Goal: Use online tool/utility: Use online tool/utility

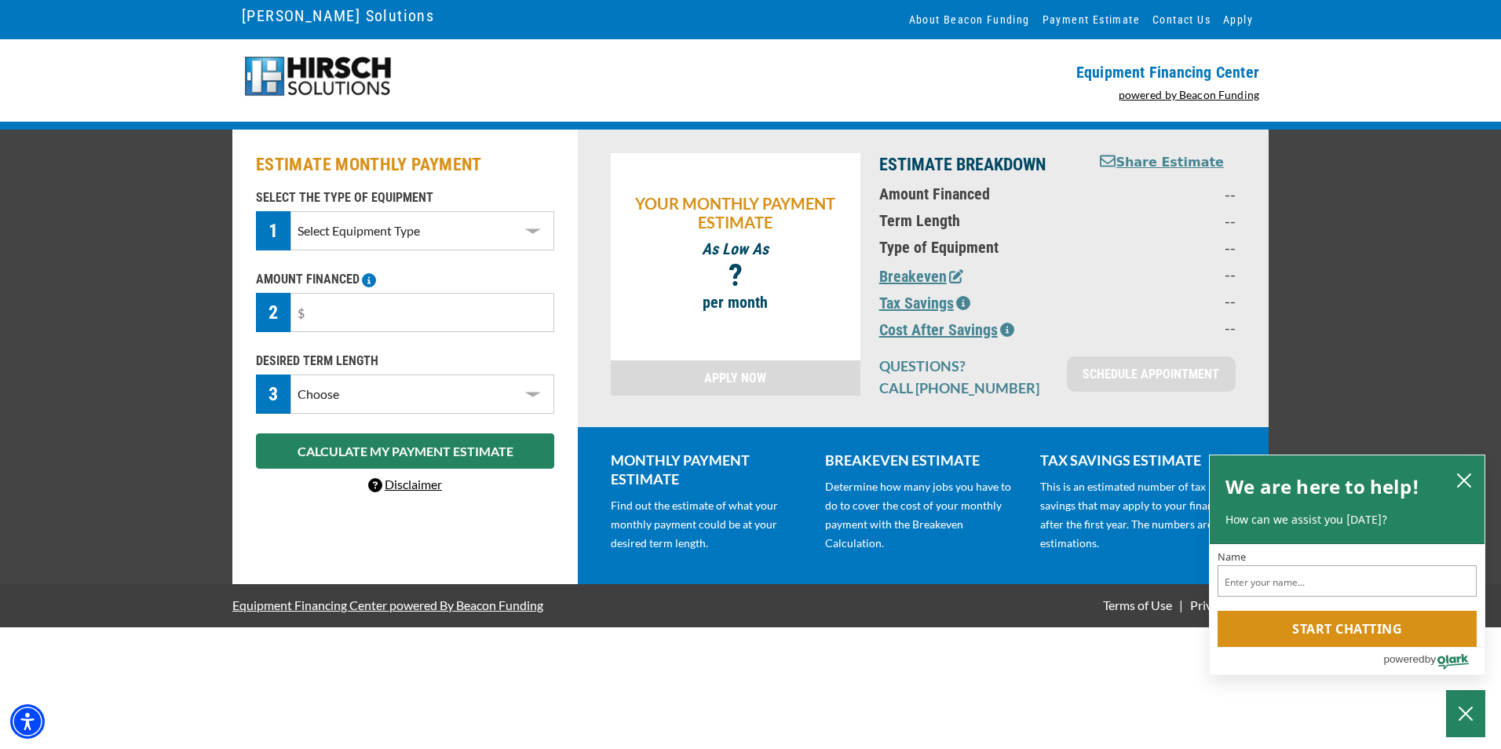
click at [532, 228] on select "Select Equipment Type DTG Printing Embroidery Screen Printing Software and Auto…" at bounding box center [422, 230] width 264 height 39
select select "1"
click at [290, 211] on select "Select Equipment Type DTG Printing Embroidery Screen Printing Software and Auto…" at bounding box center [422, 230] width 264 height 39
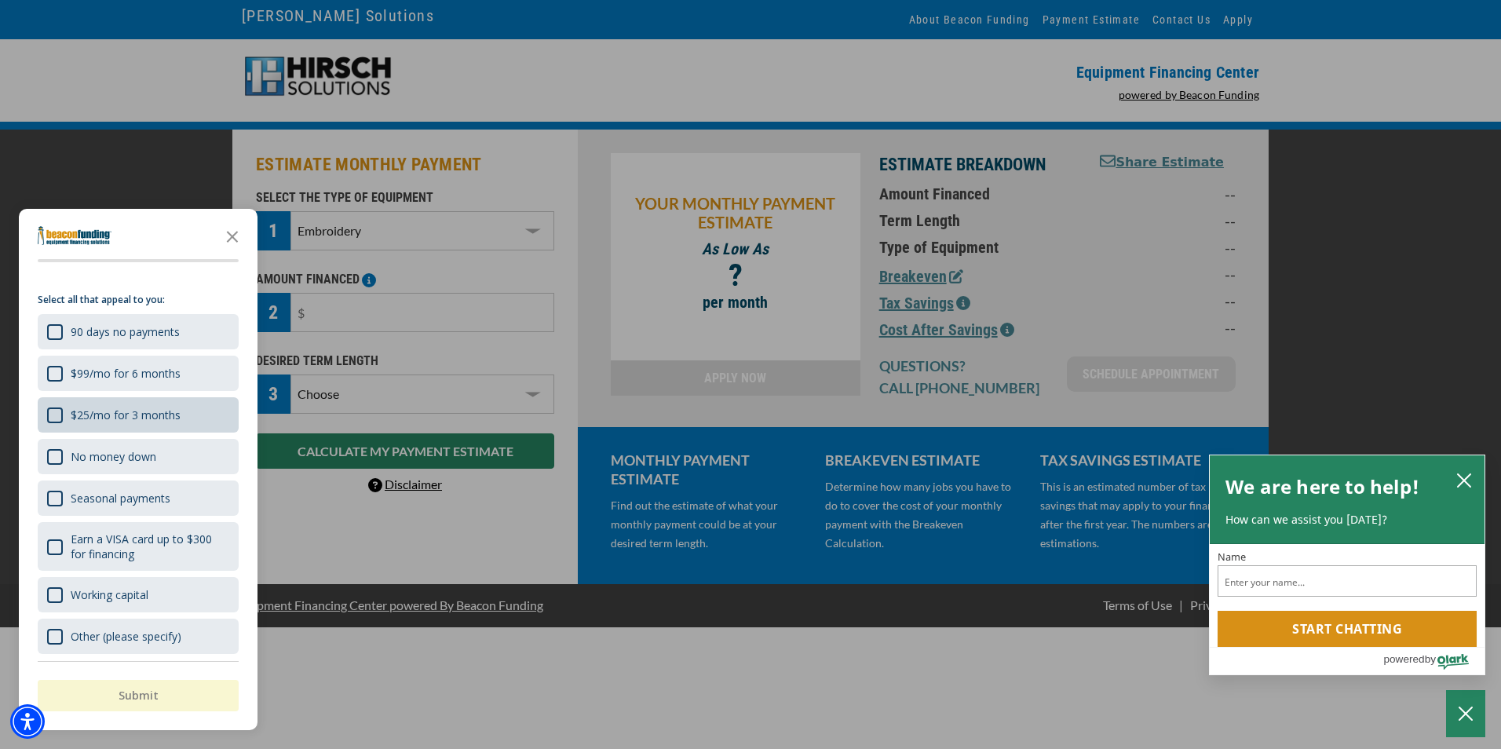
scroll to position [24, 0]
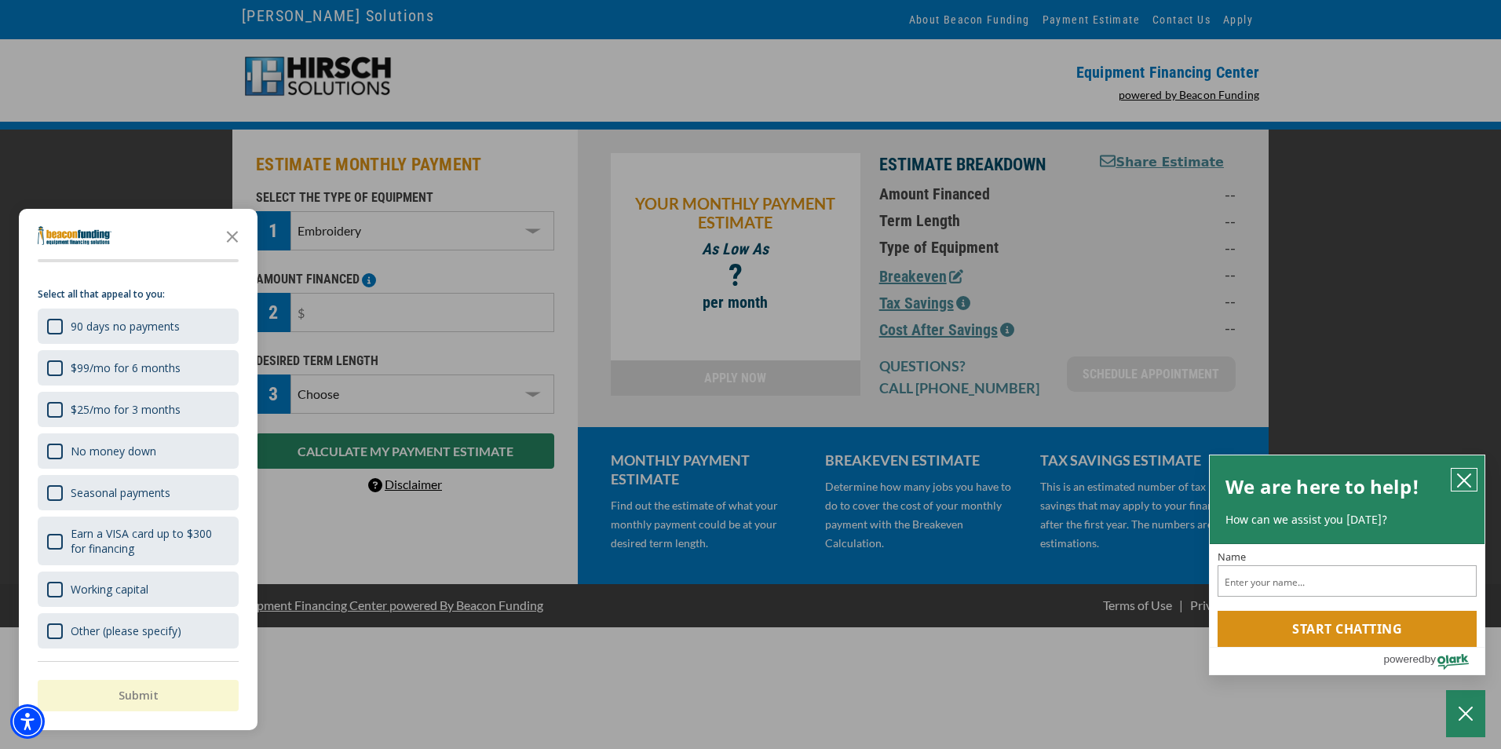
click at [1460, 470] on button "close chatbox" at bounding box center [1463, 480] width 25 height 22
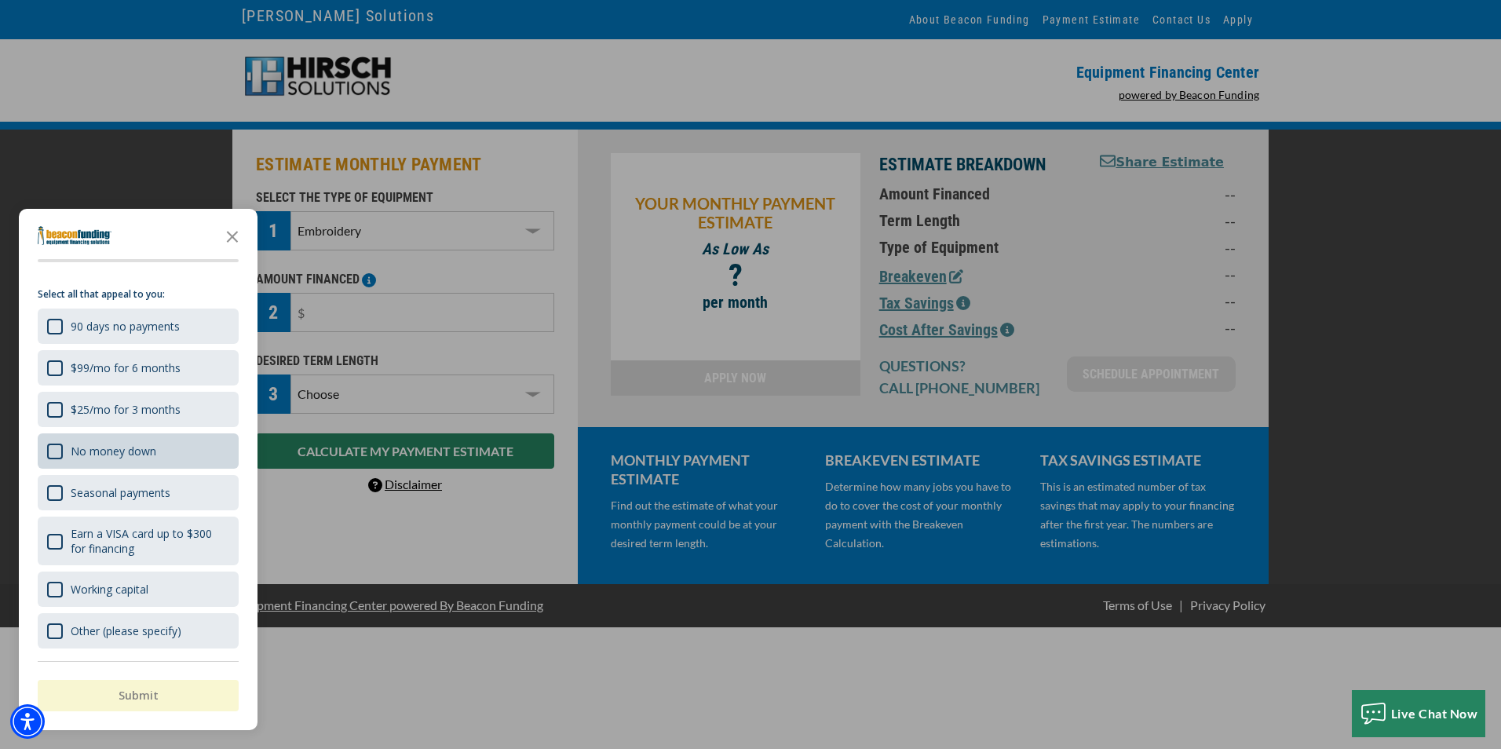
click at [95, 457] on div "No money down" at bounding box center [114, 450] width 86 height 15
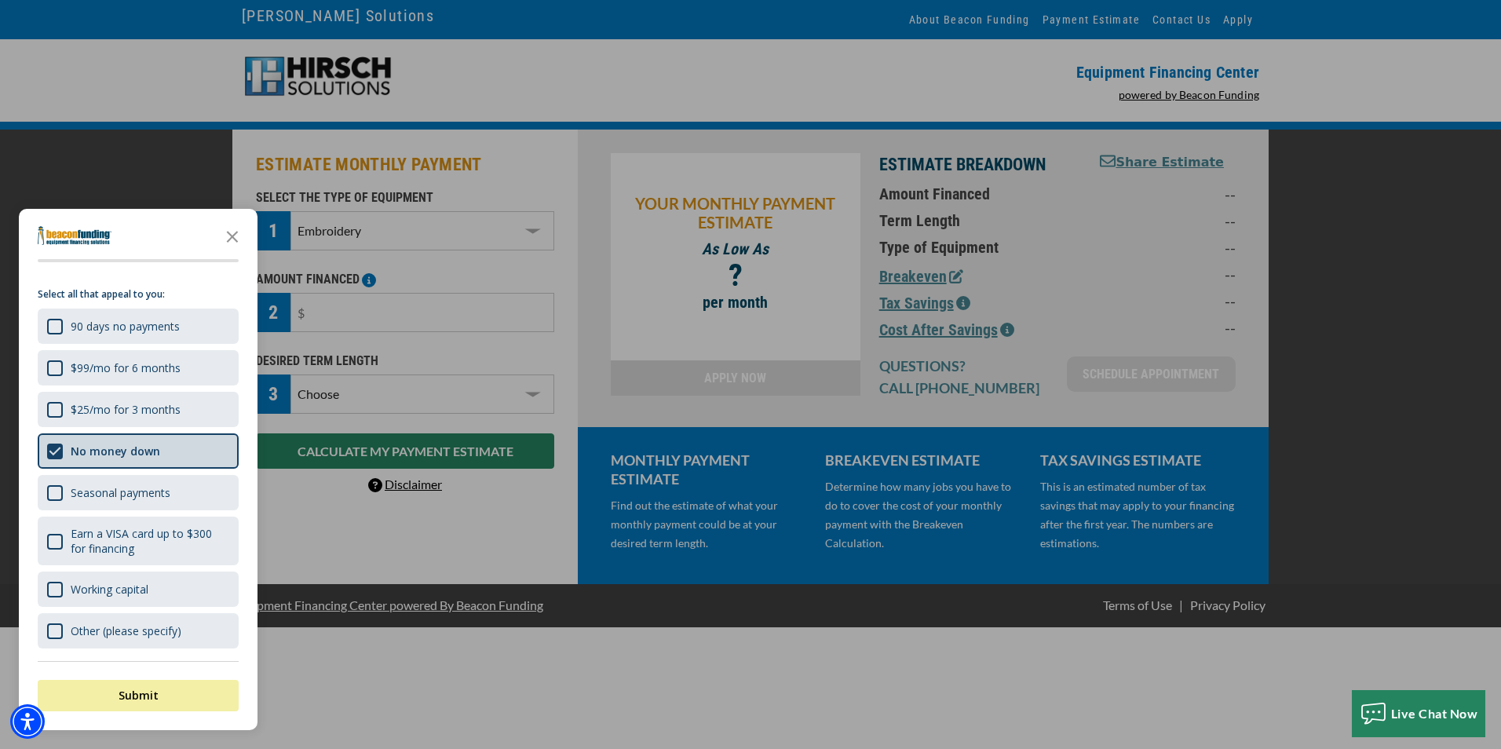
click at [88, 447] on div "No money down" at bounding box center [115, 450] width 89 height 15
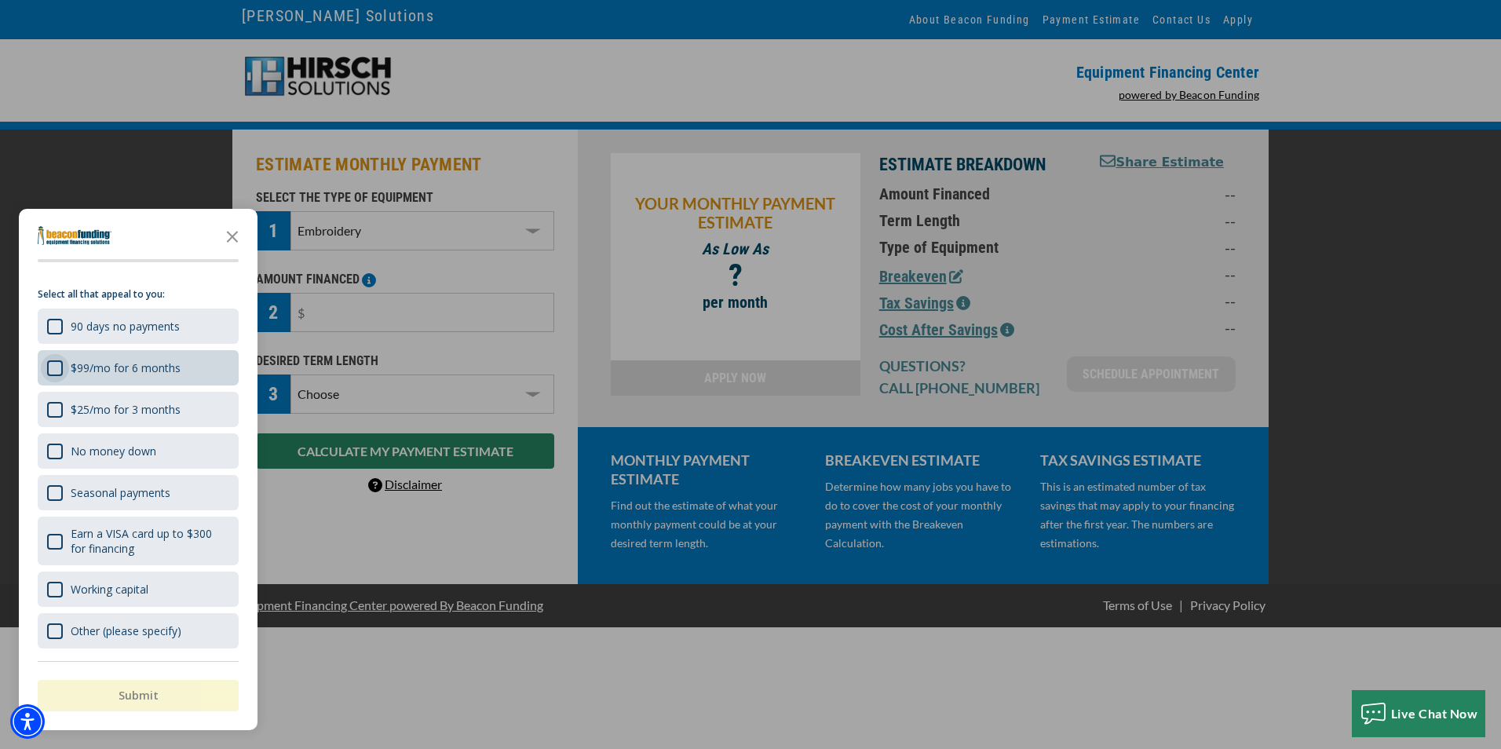
click at [53, 363] on div "$99/mo for 6 months" at bounding box center [55, 368] width 16 height 16
click at [93, 699] on button "Submit" at bounding box center [138, 695] width 201 height 31
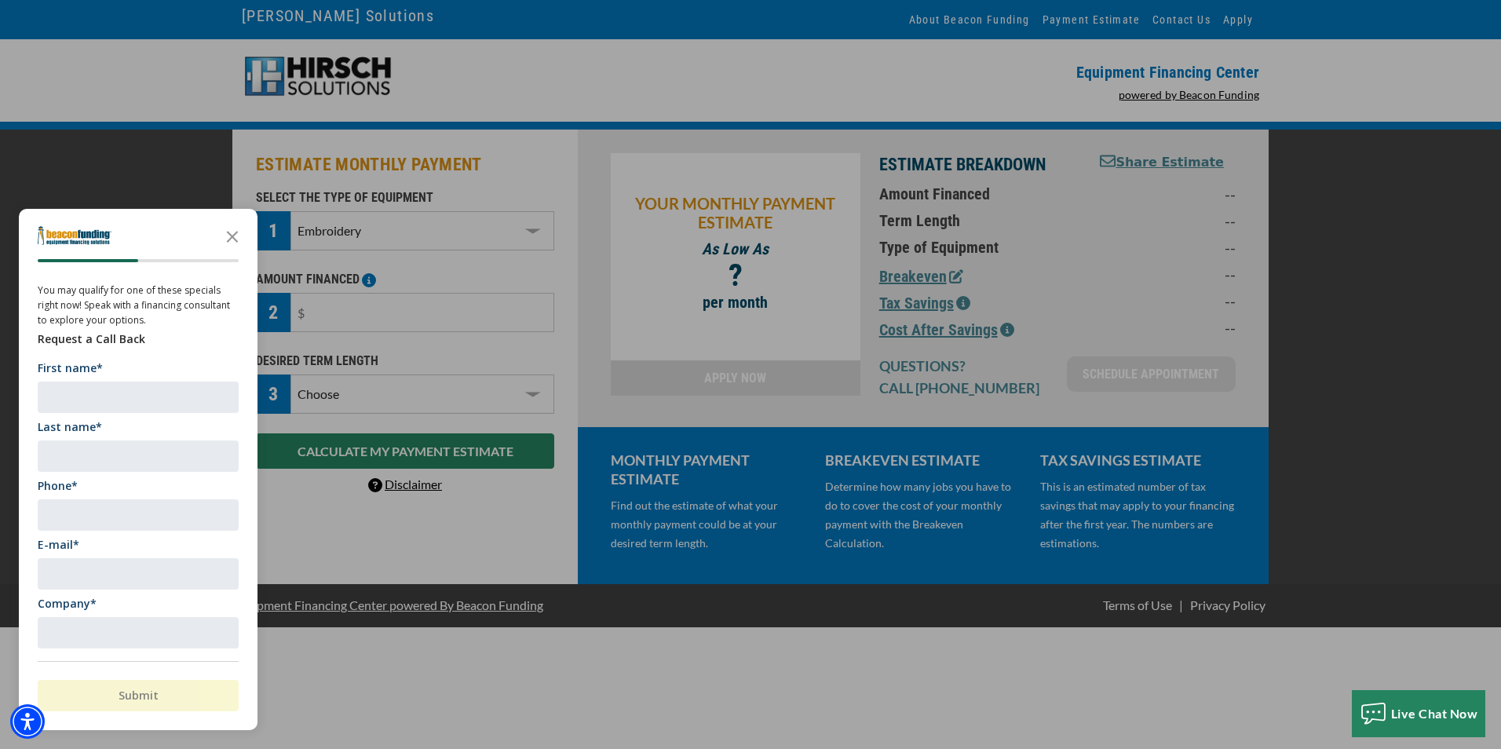
scroll to position [0, 0]
click at [231, 238] on polygon "Close the survey" at bounding box center [233, 237] width 12 height 12
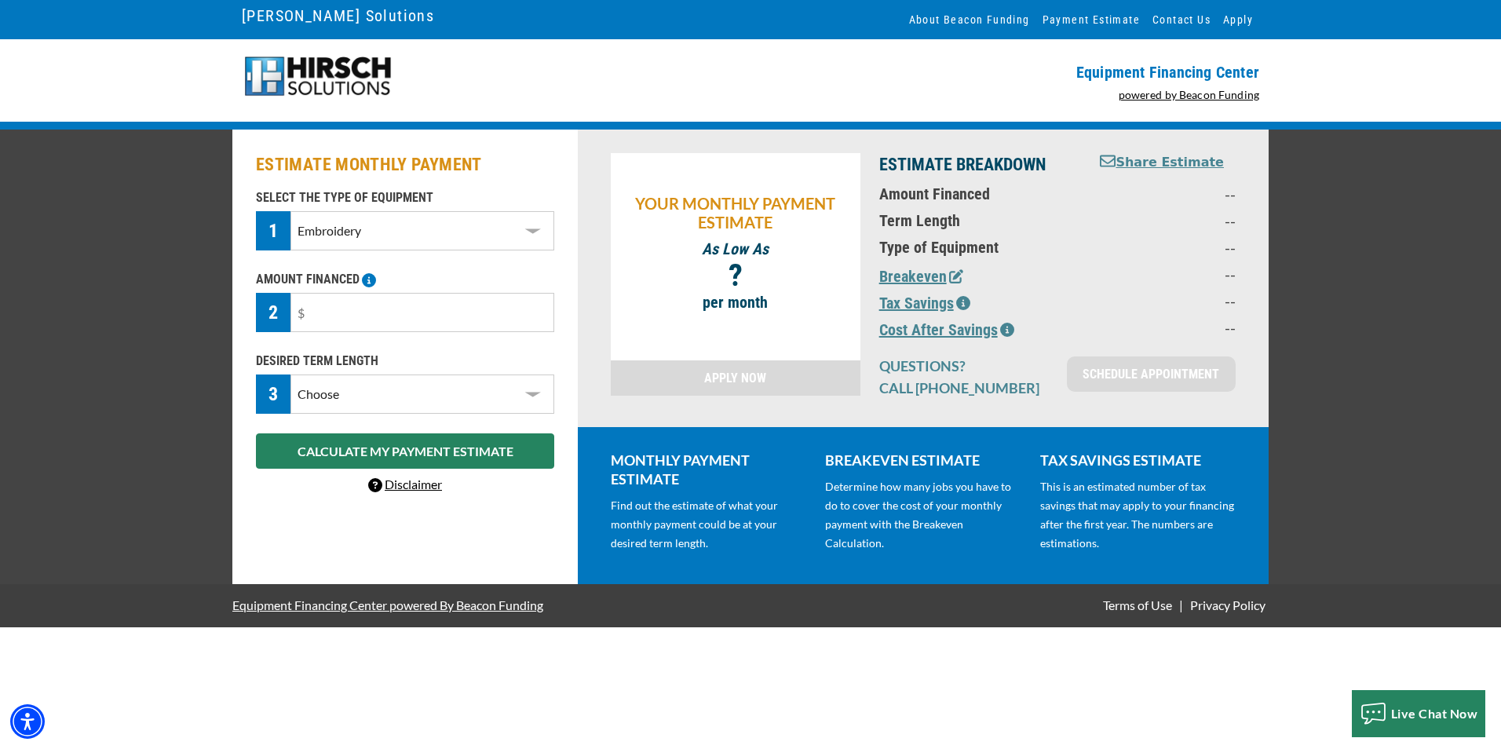
click at [102, 296] on div "ESTIMATE MONTHLY PAYMENT SELECT THE TYPE OF EQUIPMENT 1 Select Equipment Type D…" at bounding box center [750, 356] width 1501 height 454
click at [787, 304] on p "per month" at bounding box center [735, 302] width 234 height 19
